Goal: Task Accomplishment & Management: Manage account settings

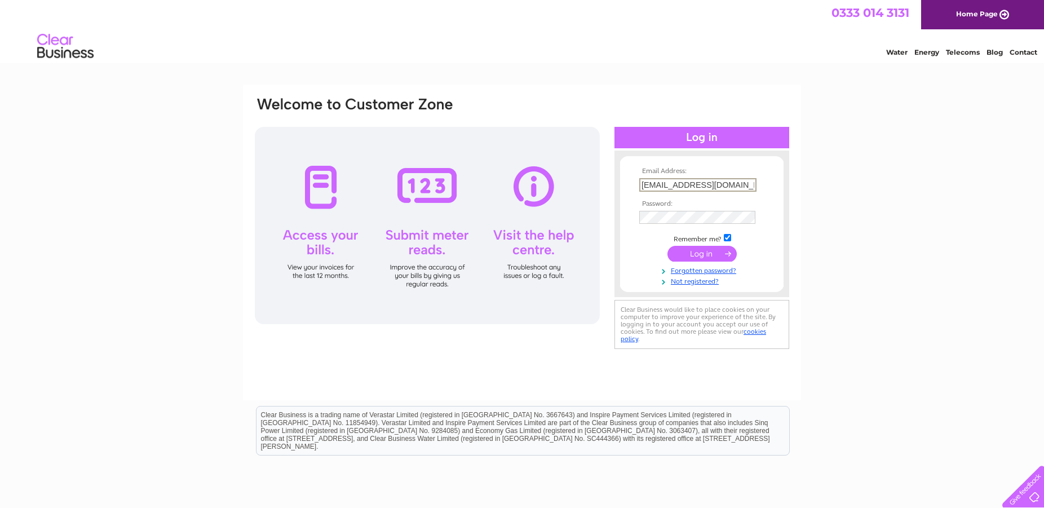
type input "paularcher@strideon.co.uk"
click at [697, 249] on input "submit" at bounding box center [701, 254] width 69 height 16
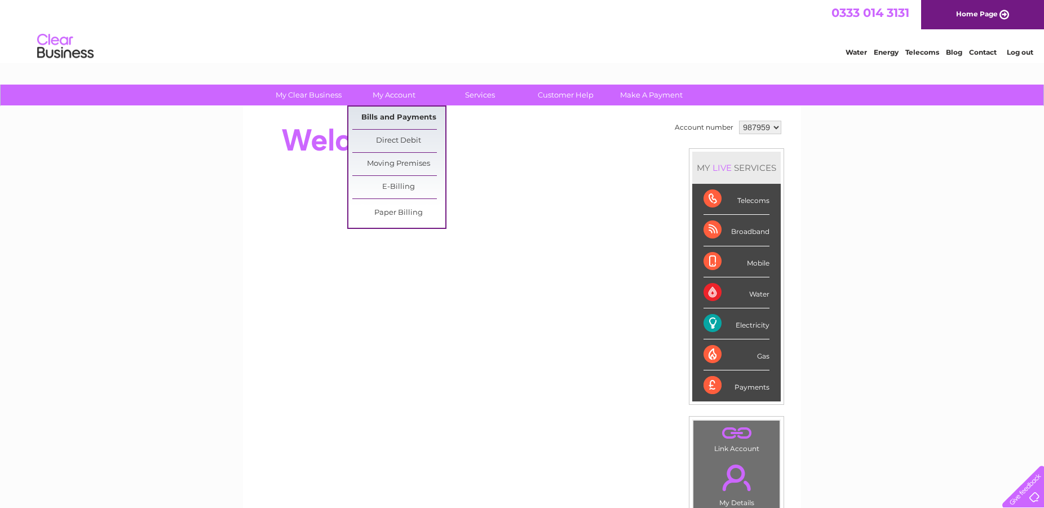
click at [405, 116] on link "Bills and Payments" at bounding box center [398, 118] width 93 height 23
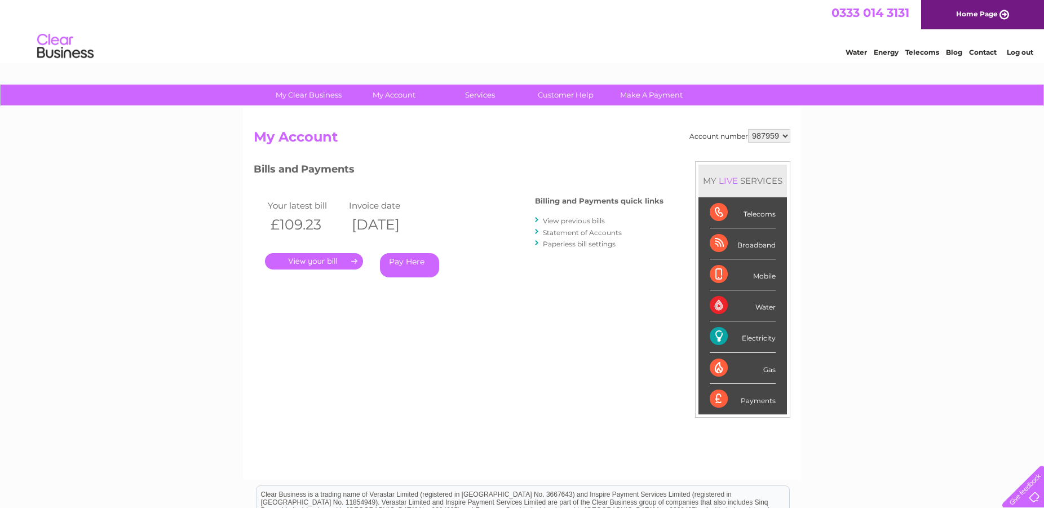
click at [496, 295] on div "Bills and Payments Billing and Payments quick links View previous bills Stateme…" at bounding box center [459, 235] width 410 height 149
click at [564, 221] on link "View previous bills" at bounding box center [574, 220] width 62 height 8
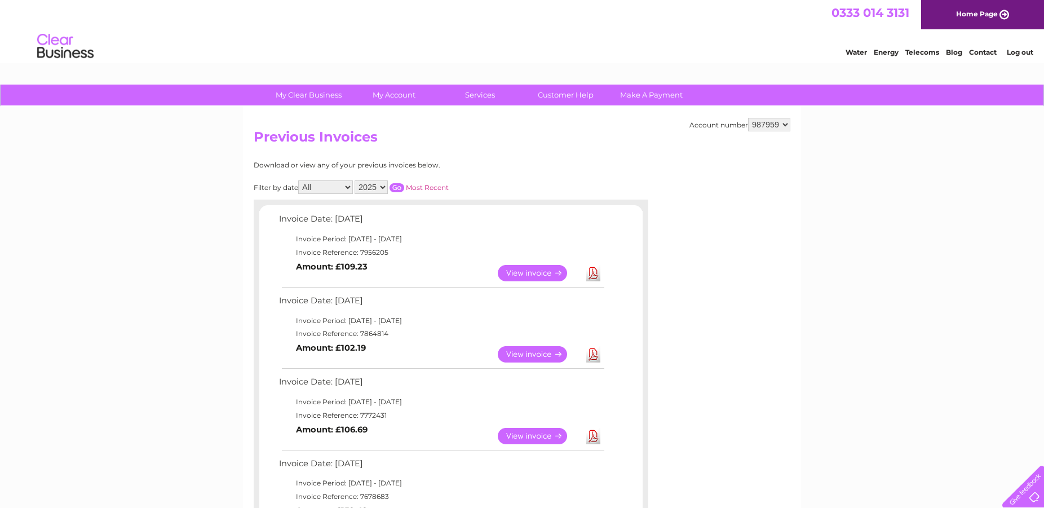
click at [552, 273] on link "View" at bounding box center [539, 273] width 83 height 16
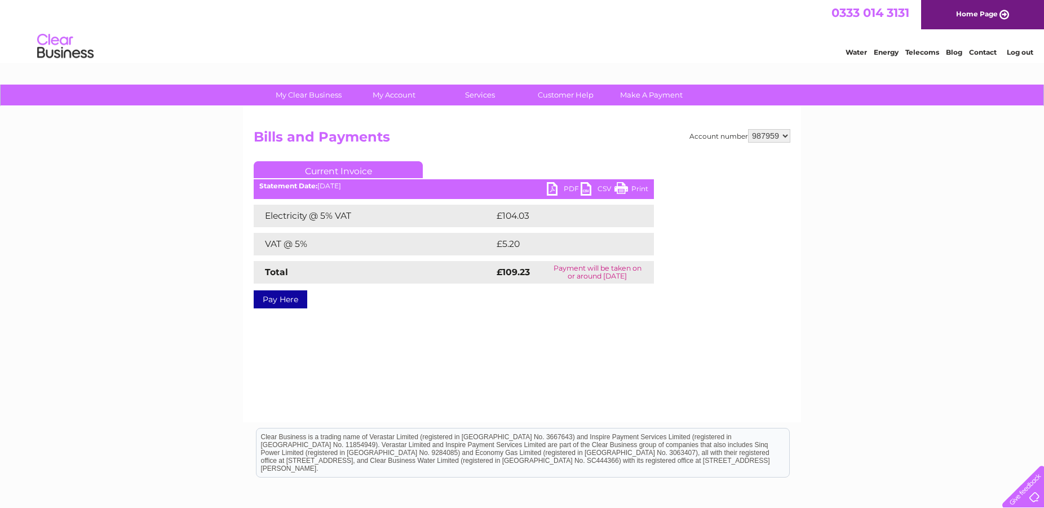
click at [555, 190] on link "PDF" at bounding box center [564, 190] width 34 height 16
